Goal: Transaction & Acquisition: Subscribe to service/newsletter

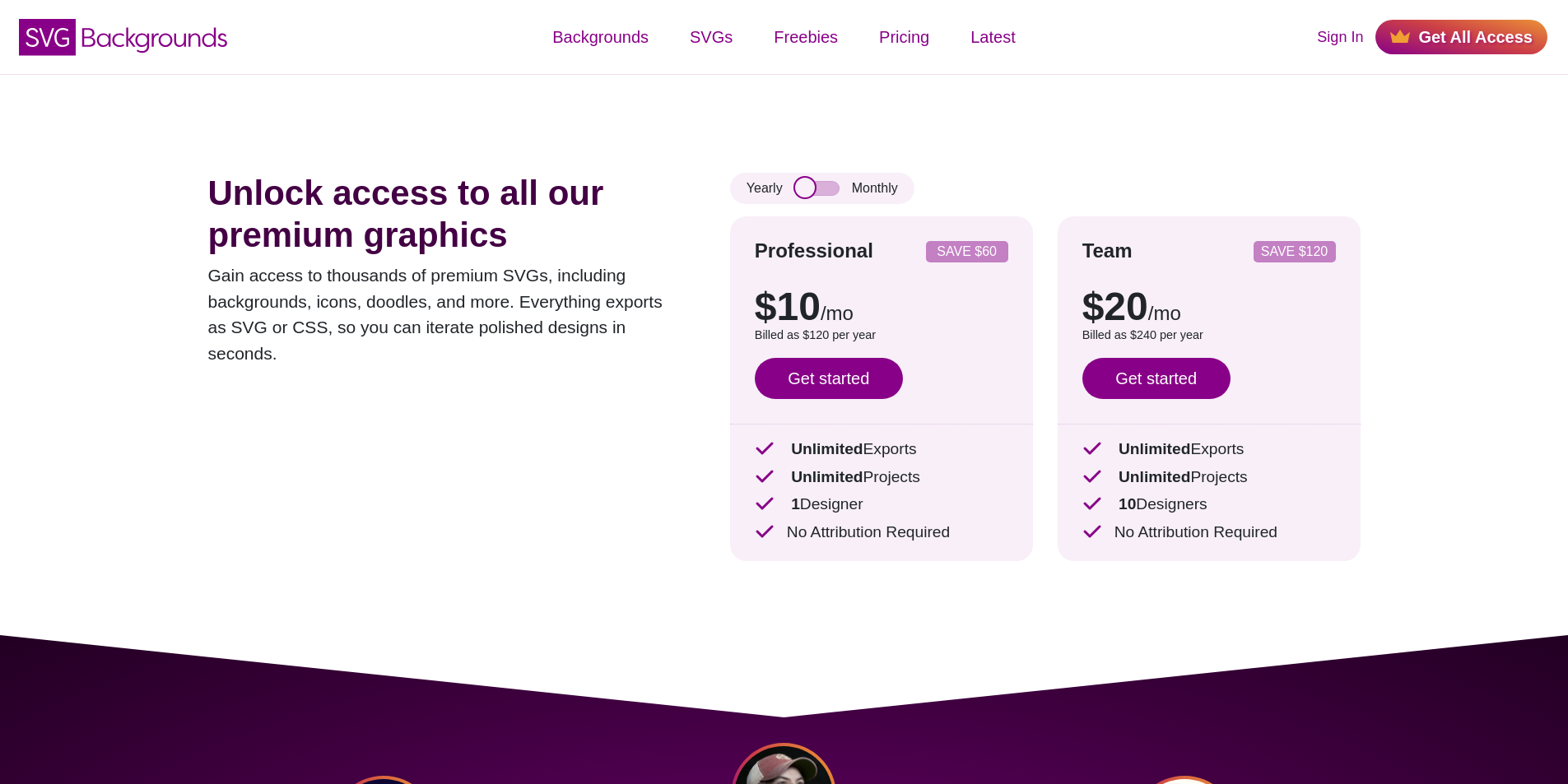
click at [823, 192] on input "checkbox" at bounding box center [817, 188] width 44 height 15
click at [803, 188] on input "checkbox" at bounding box center [817, 188] width 44 height 15
checkbox input "false"
drag, startPoint x: 794, startPoint y: 448, endPoint x: 970, endPoint y: 529, distance: 193.7
click at [970, 529] on div "Unlimited Exports Unlimited Projects 1 Designer No Attribution Required" at bounding box center [881, 491] width 253 height 107
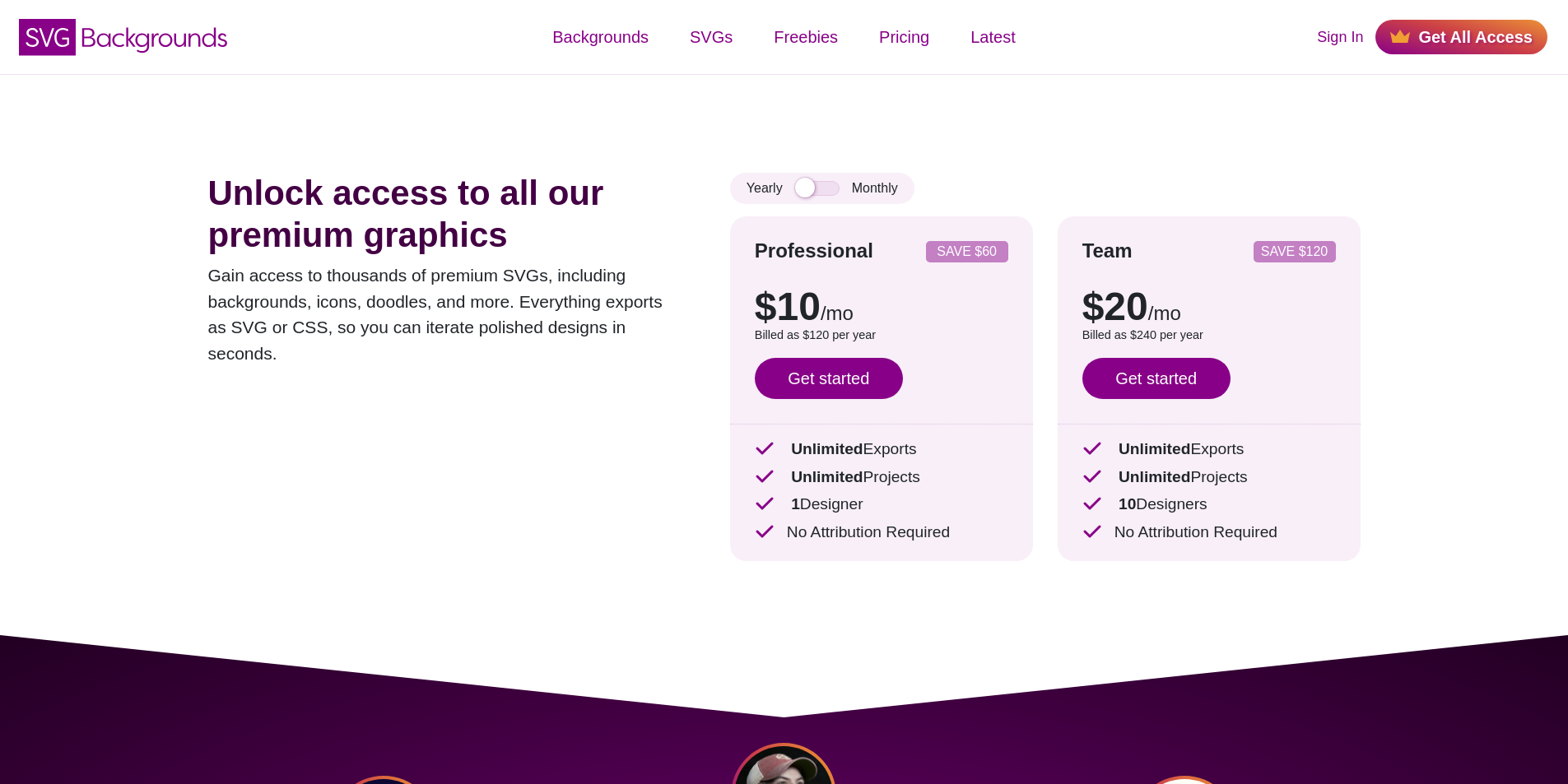
click at [970, 529] on p "No Attribution Required" at bounding box center [881, 533] width 253 height 24
drag, startPoint x: 979, startPoint y: 534, endPoint x: 776, endPoint y: 446, distance: 221.3
click at [776, 446] on div "Unlimited Exports Unlimited Projects 1 Designer No Attribution Required" at bounding box center [881, 491] width 253 height 107
click at [846, 502] on p "1 Designer" at bounding box center [881, 505] width 253 height 24
